Goal: Find specific page/section

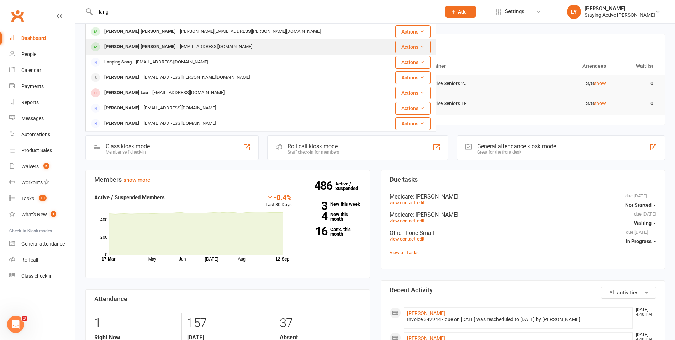
type input "lang"
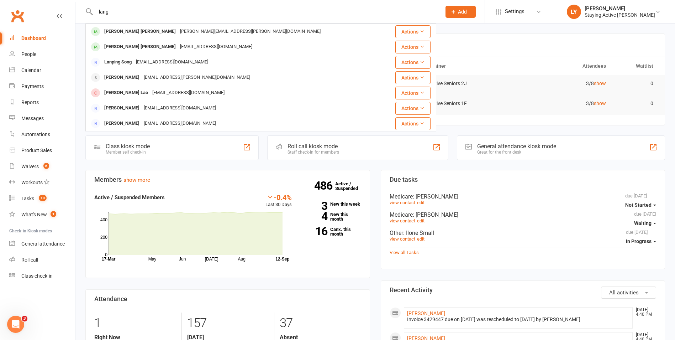
click at [178, 45] on div "[EMAIL_ADDRESS][DOMAIN_NAME]" at bounding box center [216, 47] width 77 height 10
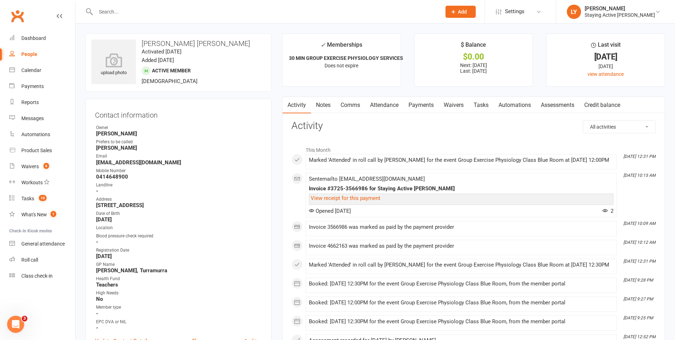
click at [562, 107] on link "Assessments" at bounding box center [557, 105] width 43 height 16
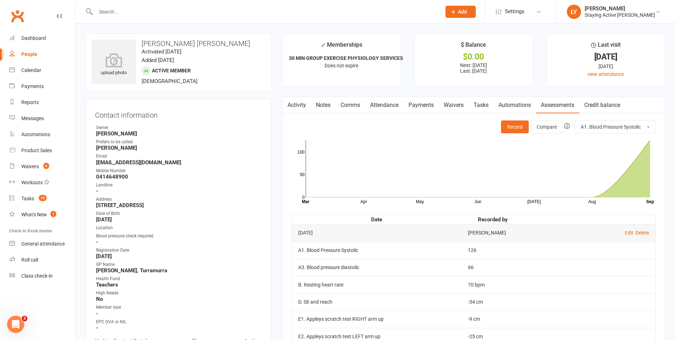
click at [424, 103] on link "Payments" at bounding box center [421, 105] width 35 height 16
